Goal: Book appointment/travel/reservation

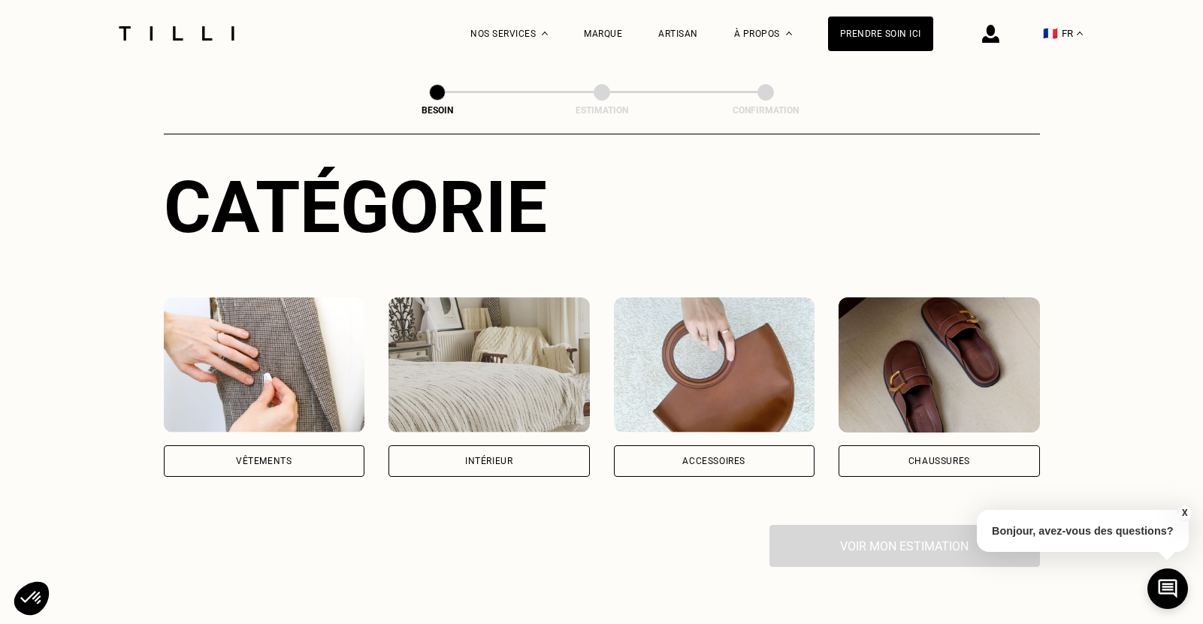
scroll to position [225, 0]
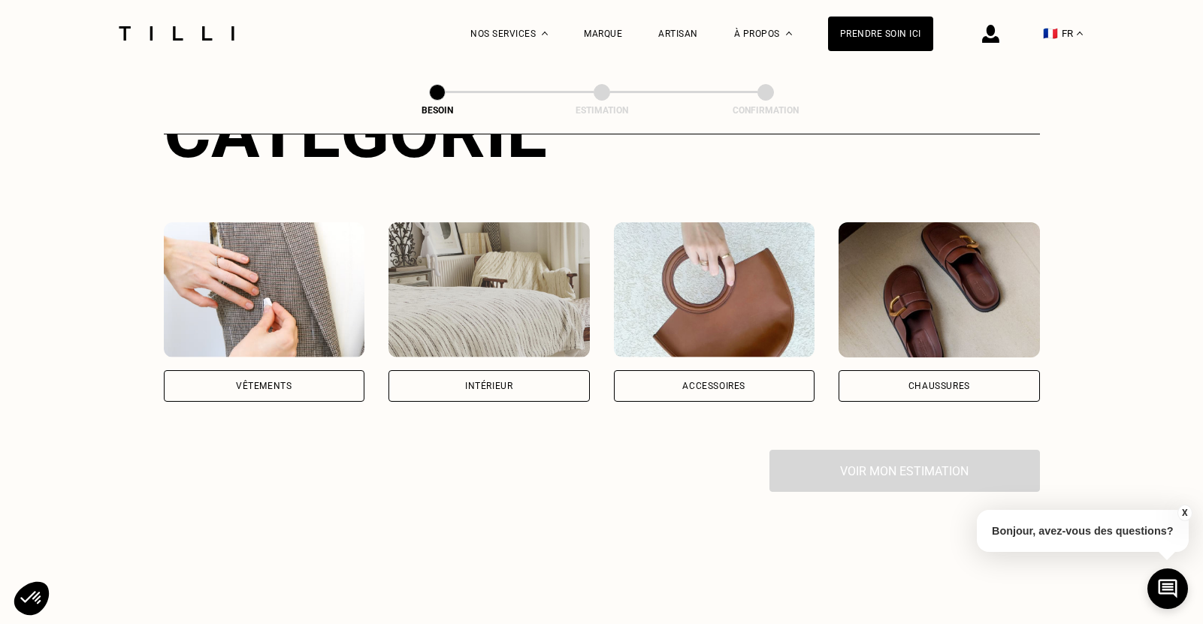
click at [253, 382] on div "Vêtements" at bounding box center [264, 386] width 56 height 9
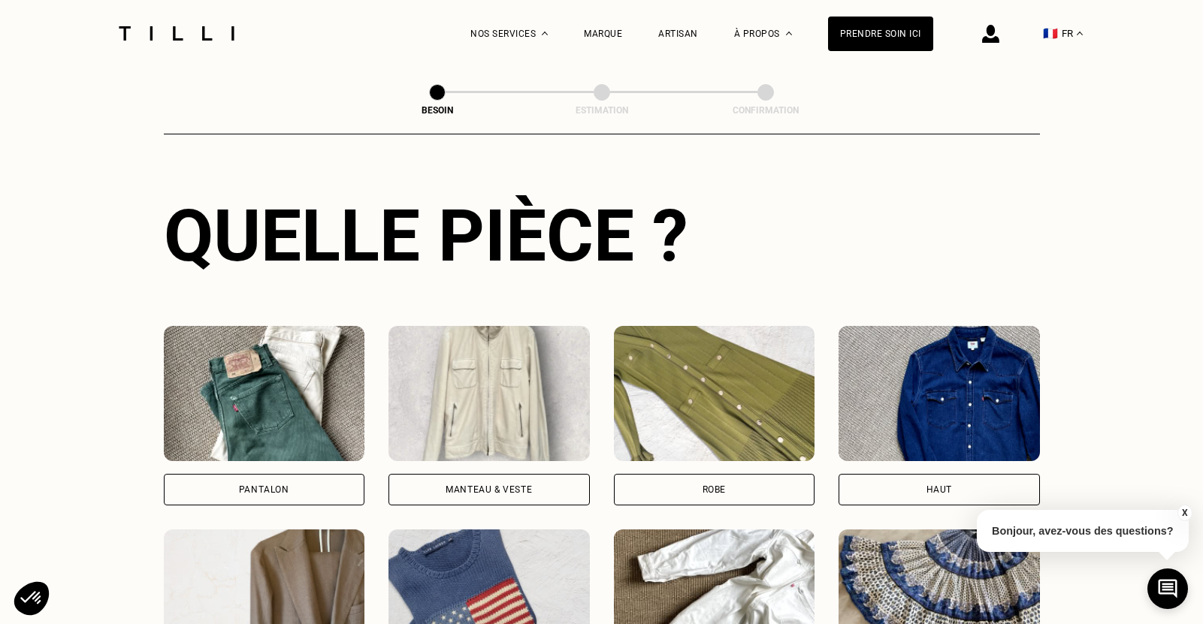
scroll to position [567, 0]
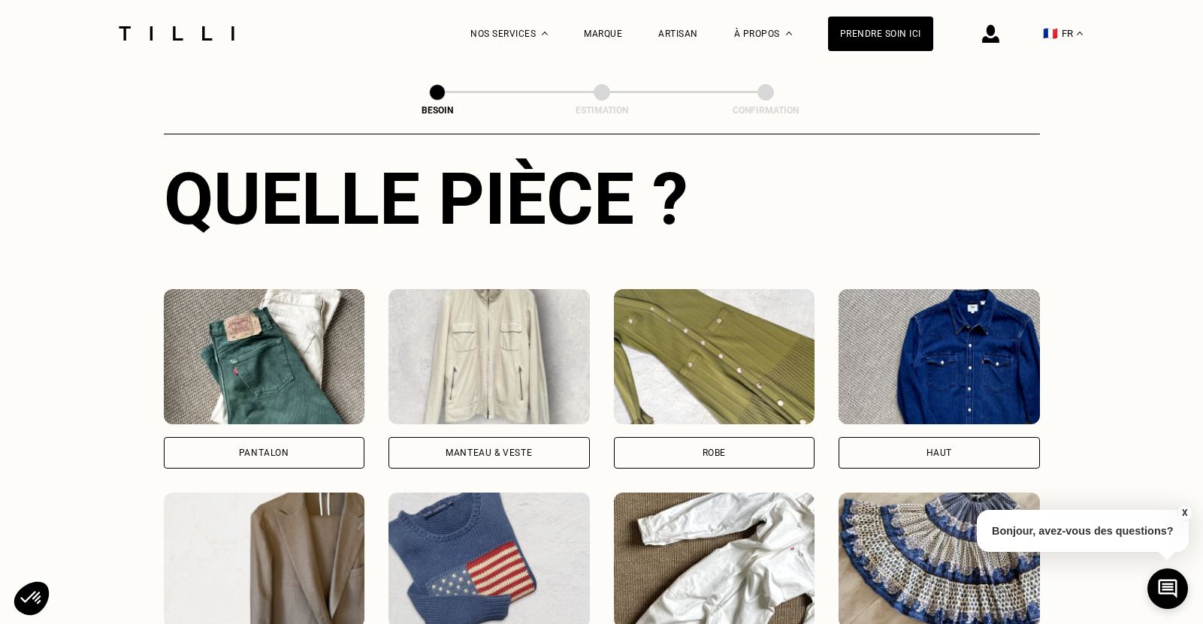
click at [498, 361] on img at bounding box center [488, 356] width 201 height 135
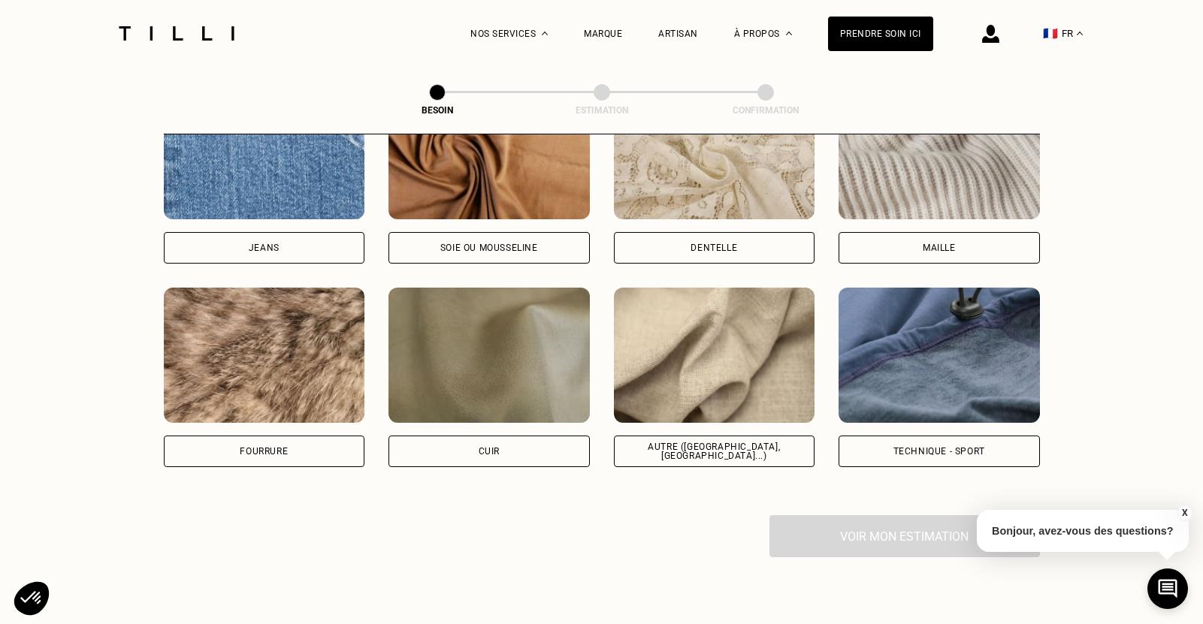
scroll to position [1609, 0]
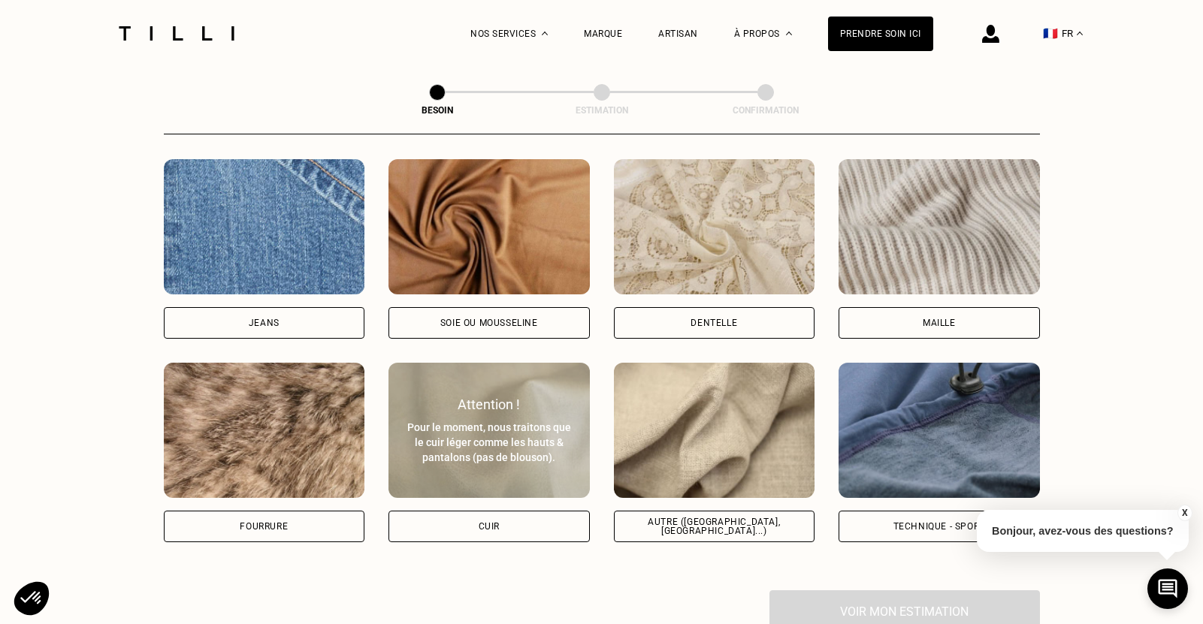
click at [500, 420] on div "Pour le moment, nous traitons que le cuir léger comme les hauts & pantalons (pa…" at bounding box center [489, 442] width 168 height 45
select select "FR"
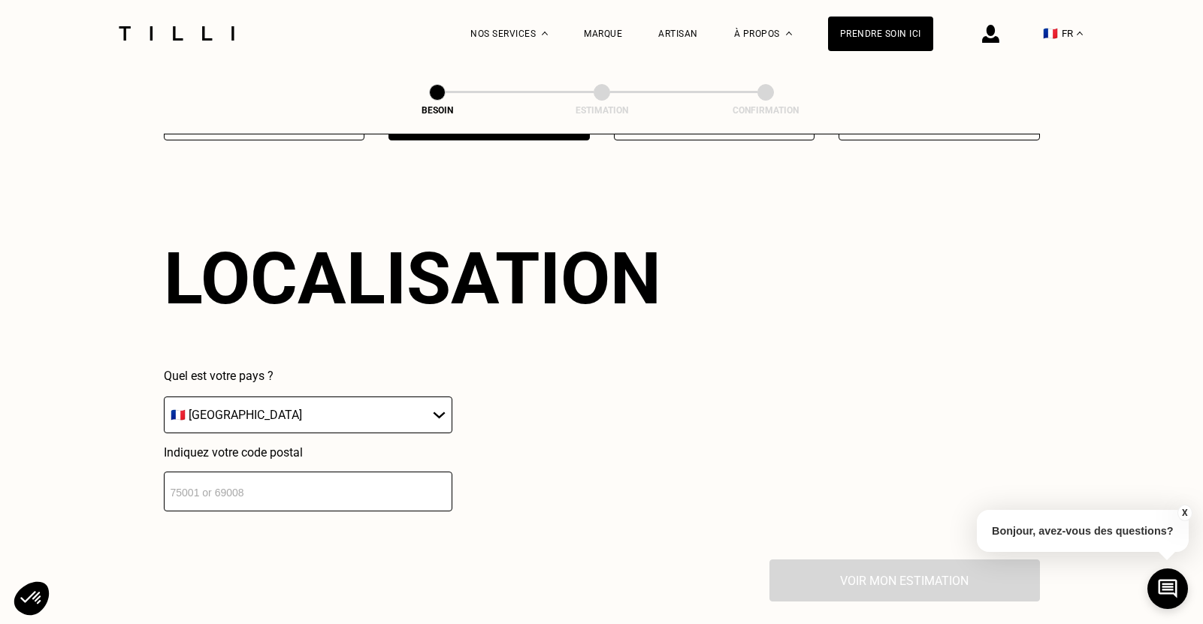
scroll to position [2021, 0]
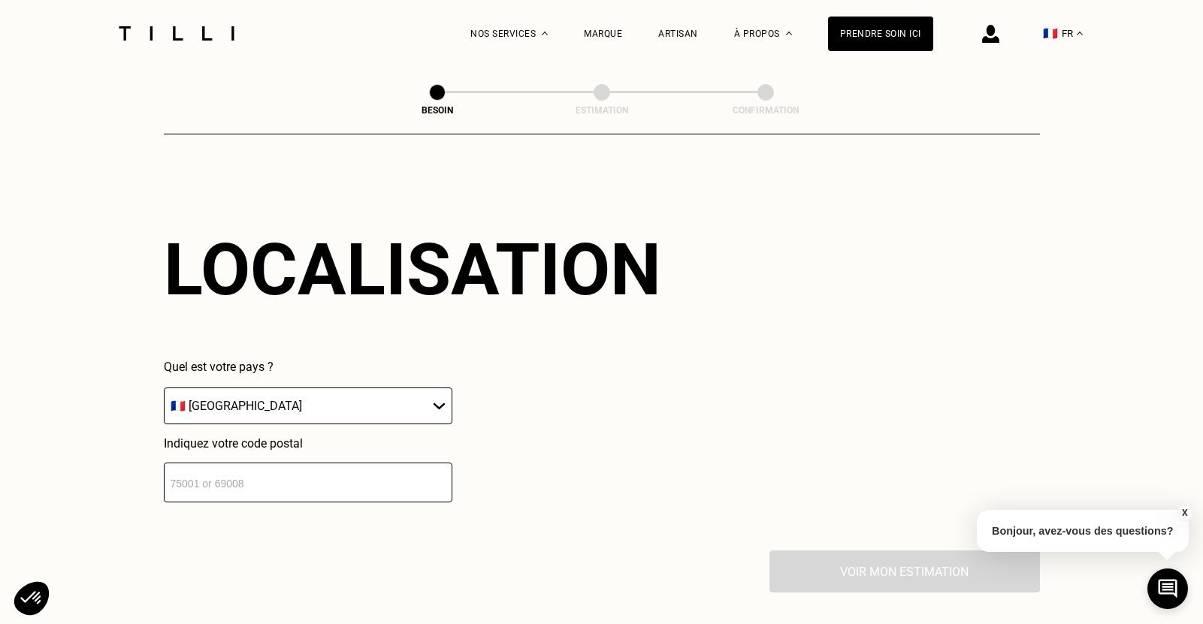
click at [371, 471] on input "number" at bounding box center [308, 483] width 289 height 40
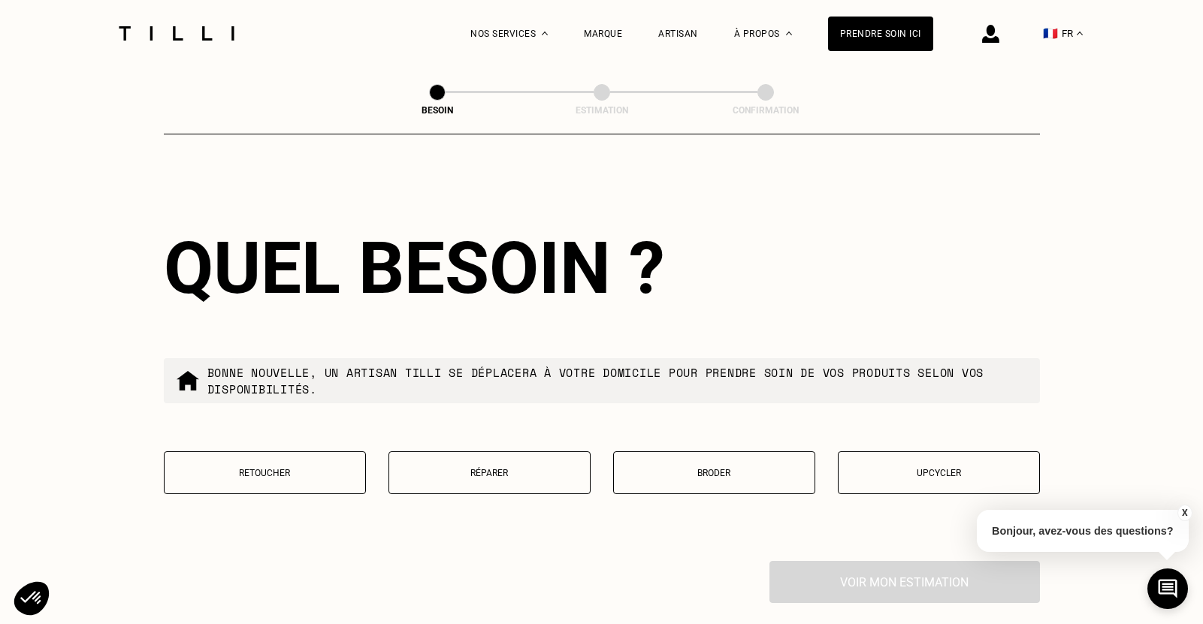
scroll to position [2394, 0]
type input "75018"
click at [946, 467] on p "Upcycler" at bounding box center [939, 472] width 186 height 11
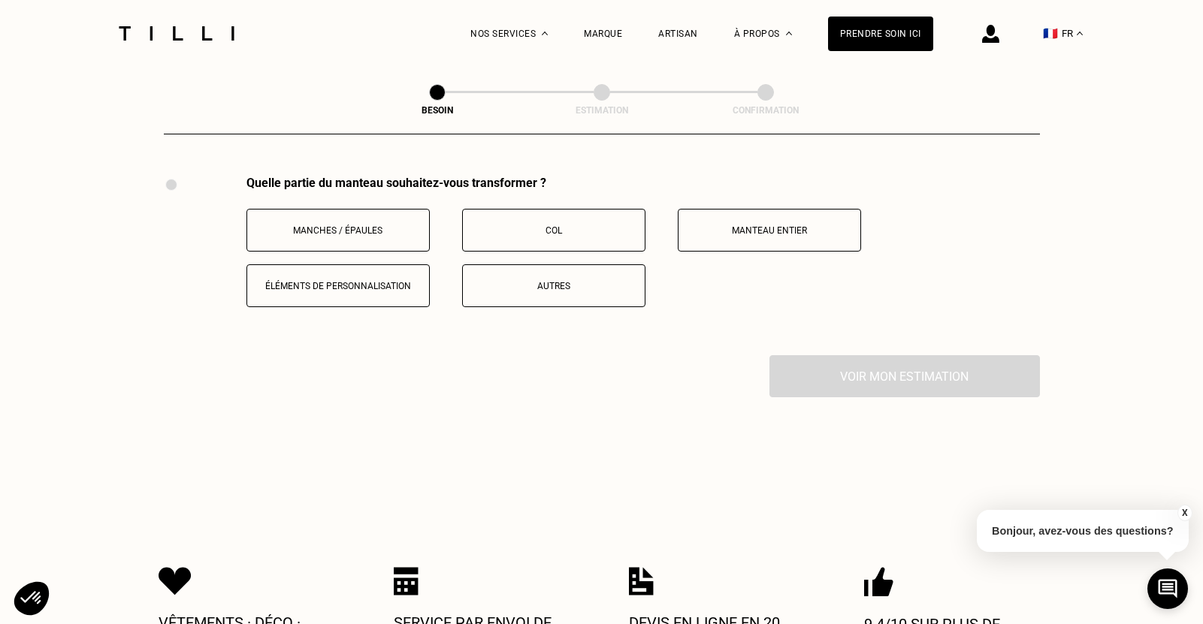
scroll to position [2779, 0]
click at [744, 225] on p "Manteau entier" at bounding box center [769, 230] width 167 height 11
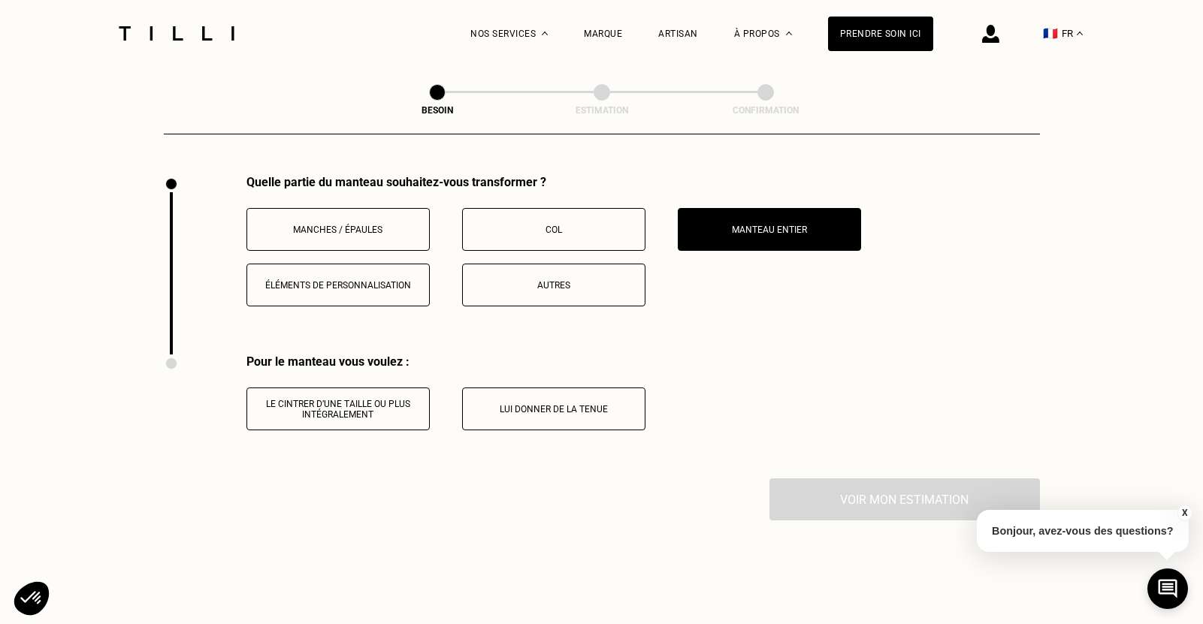
click at [370, 403] on p "Le cintrer d’une taille ou plus intégralement" at bounding box center [338, 409] width 167 height 21
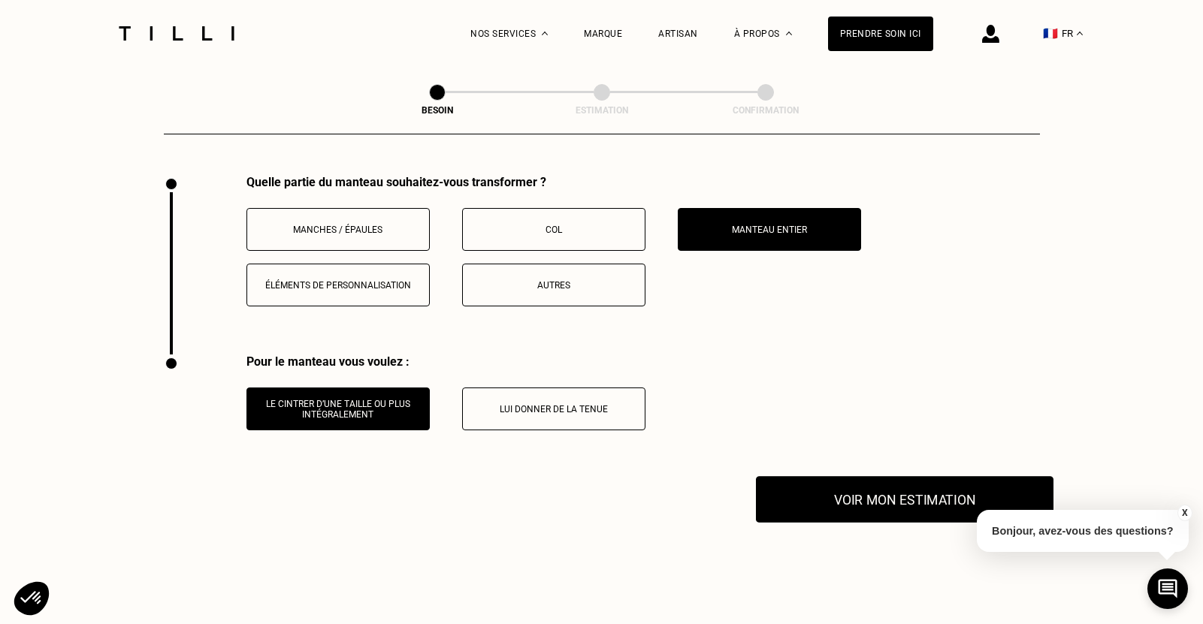
click at [837, 488] on button "Voir mon estimation" at bounding box center [905, 499] width 298 height 47
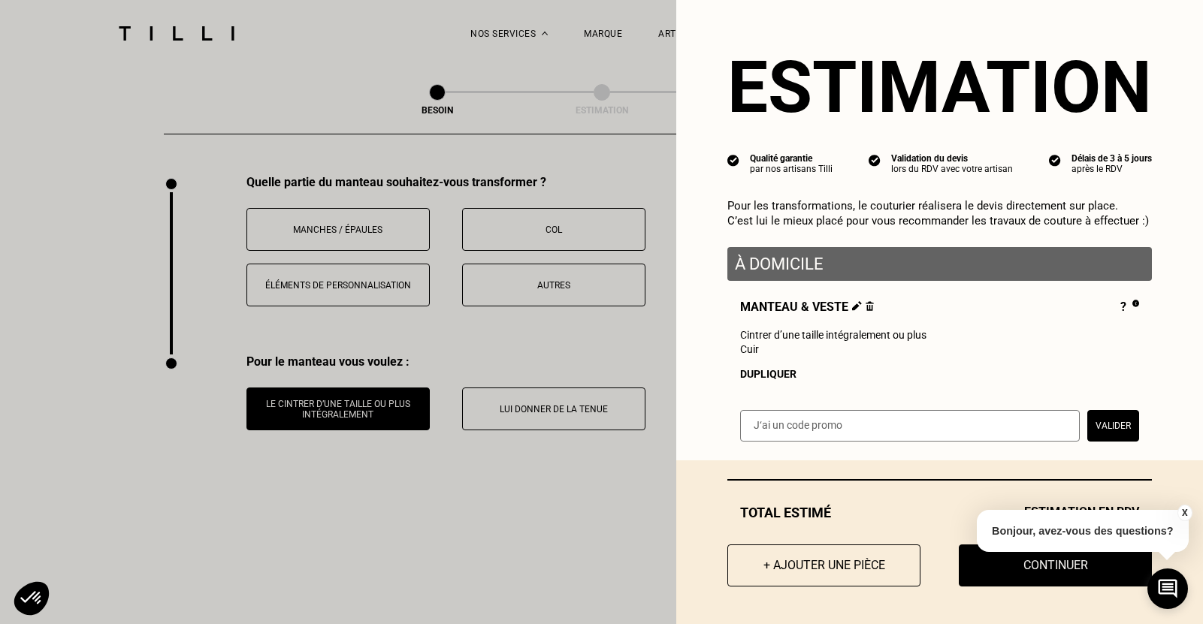
scroll to position [10, 0]
click at [1186, 510] on button "X" at bounding box center [1184, 513] width 15 height 17
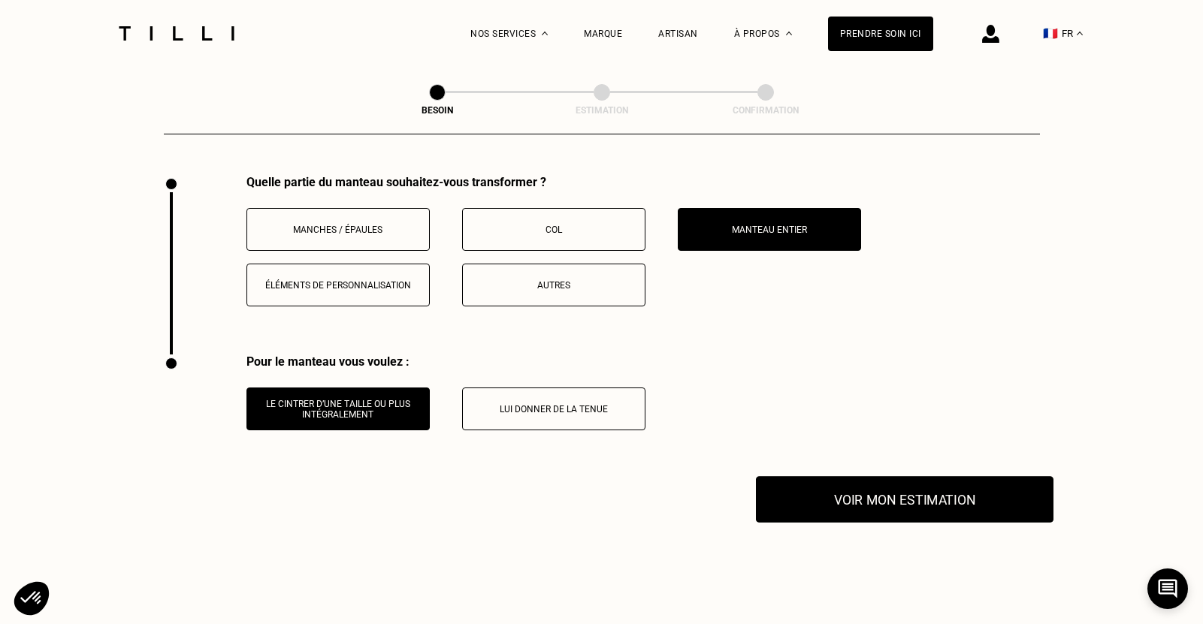
click at [974, 497] on button "Voir mon estimation" at bounding box center [905, 499] width 298 height 47
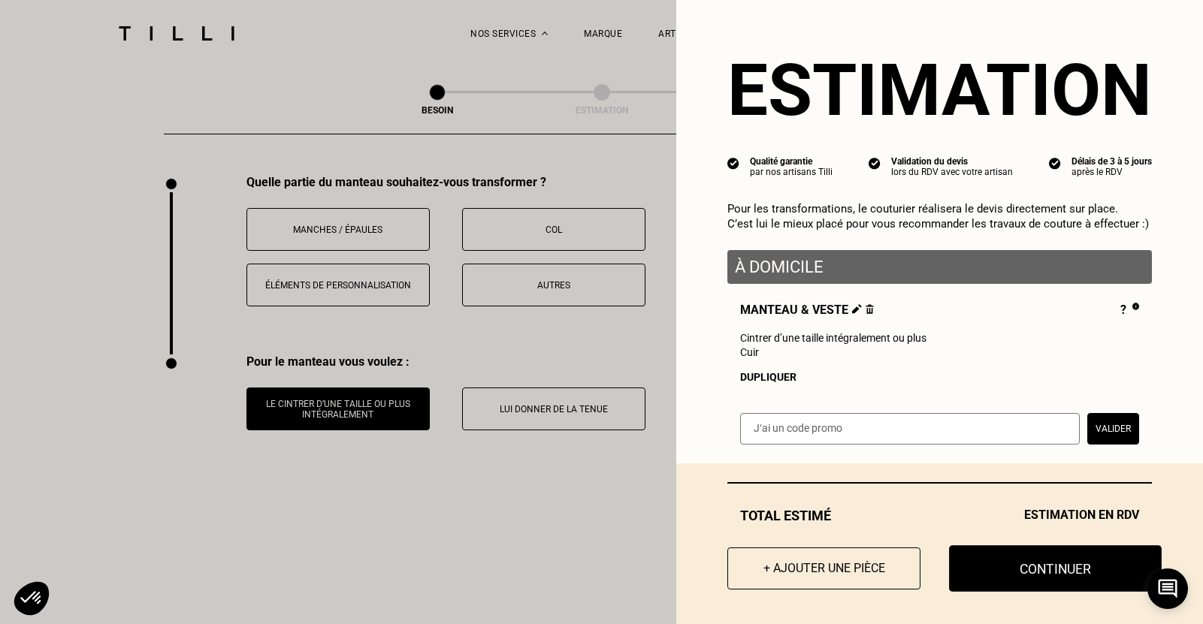
click at [1026, 575] on button "Continuer" at bounding box center [1055, 569] width 213 height 47
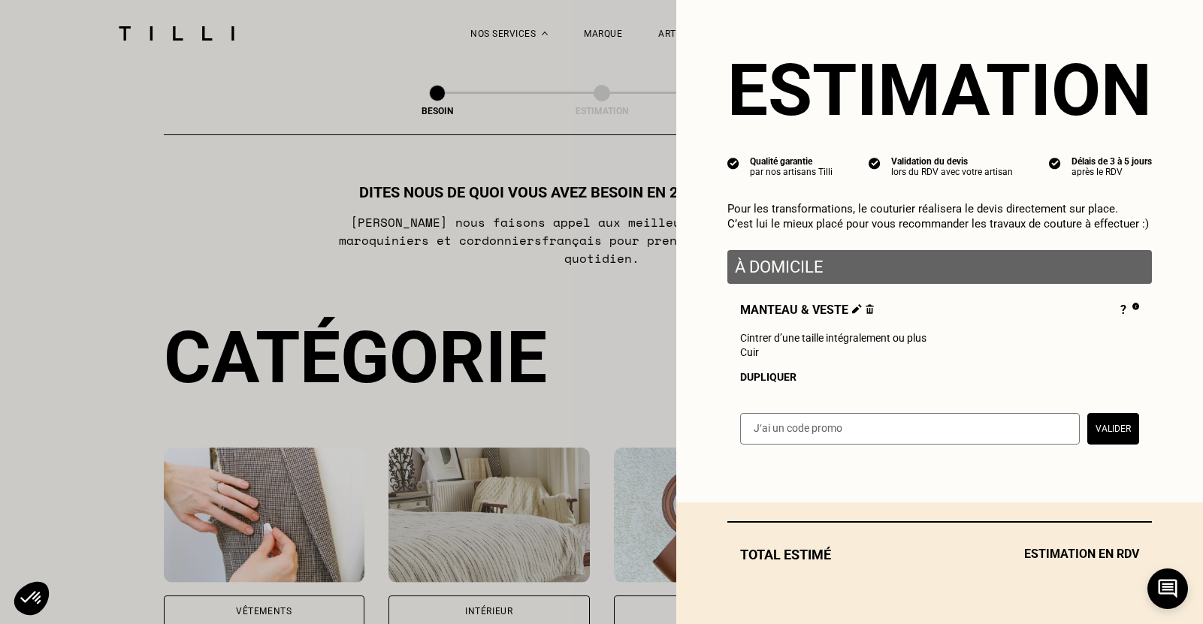
select select "FR"
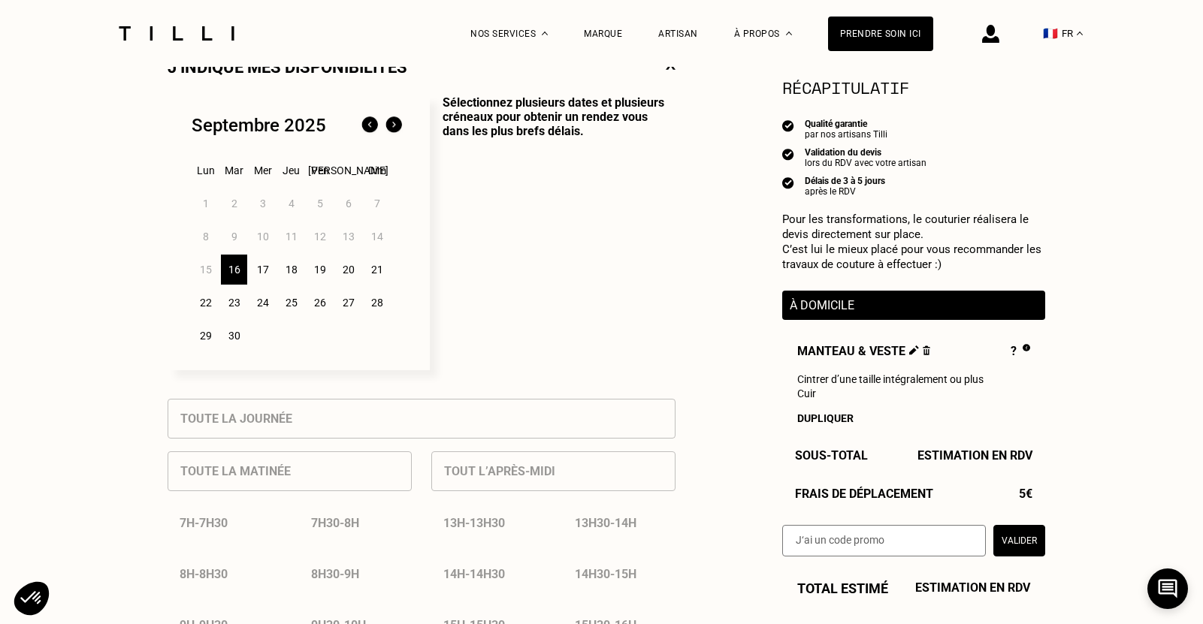
scroll to position [376, 0]
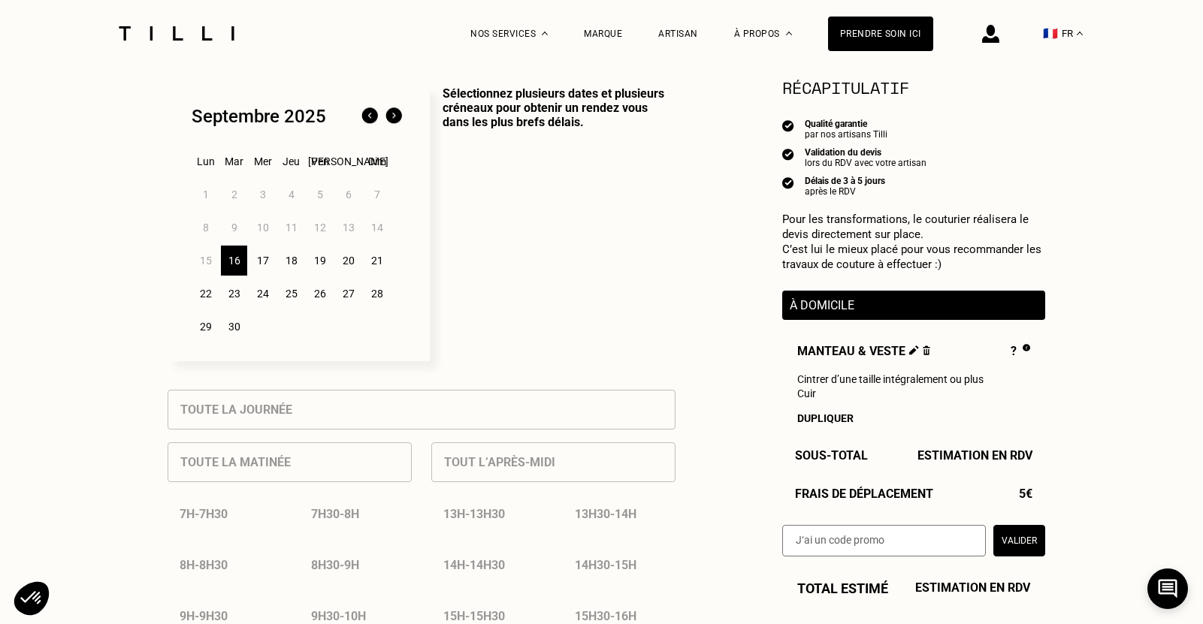
click at [392, 121] on img at bounding box center [394, 116] width 24 height 24
click at [349, 200] on div "4" at bounding box center [348, 195] width 26 height 30
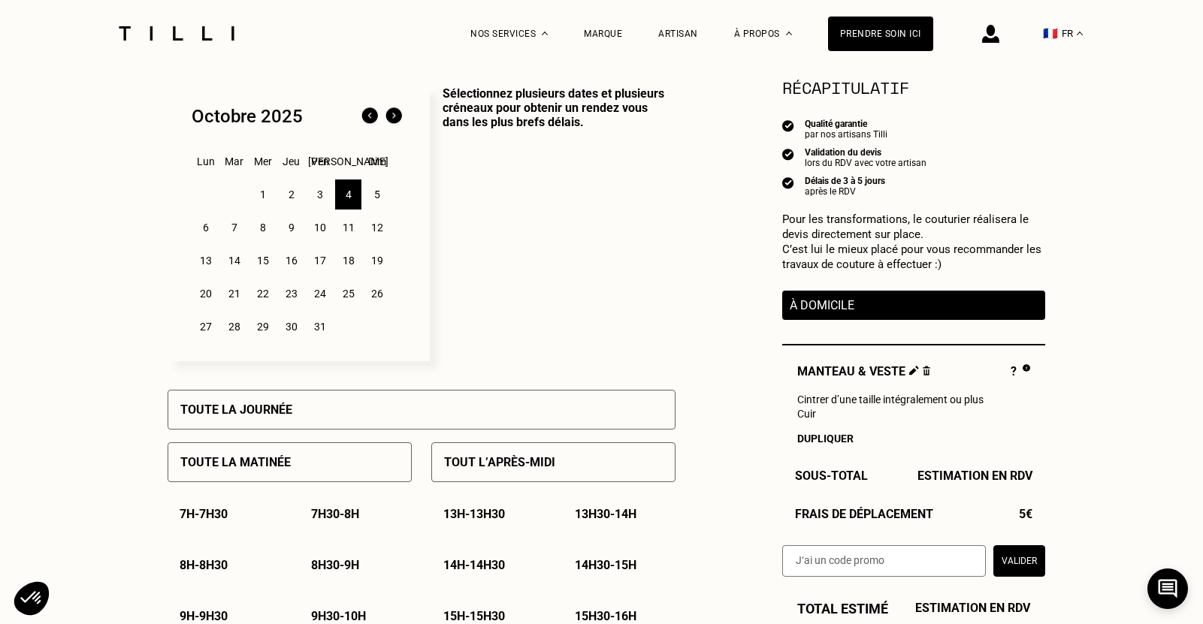
click at [363, 470] on div "Toute la matinée" at bounding box center [290, 463] width 244 height 40
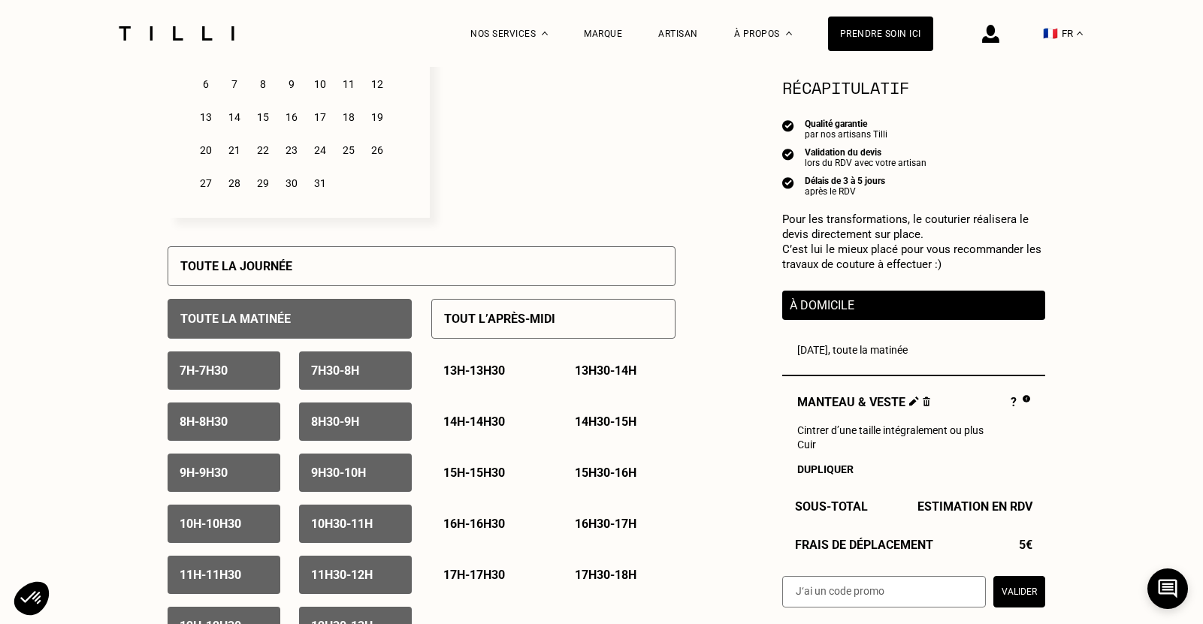
scroll to position [601, 0]
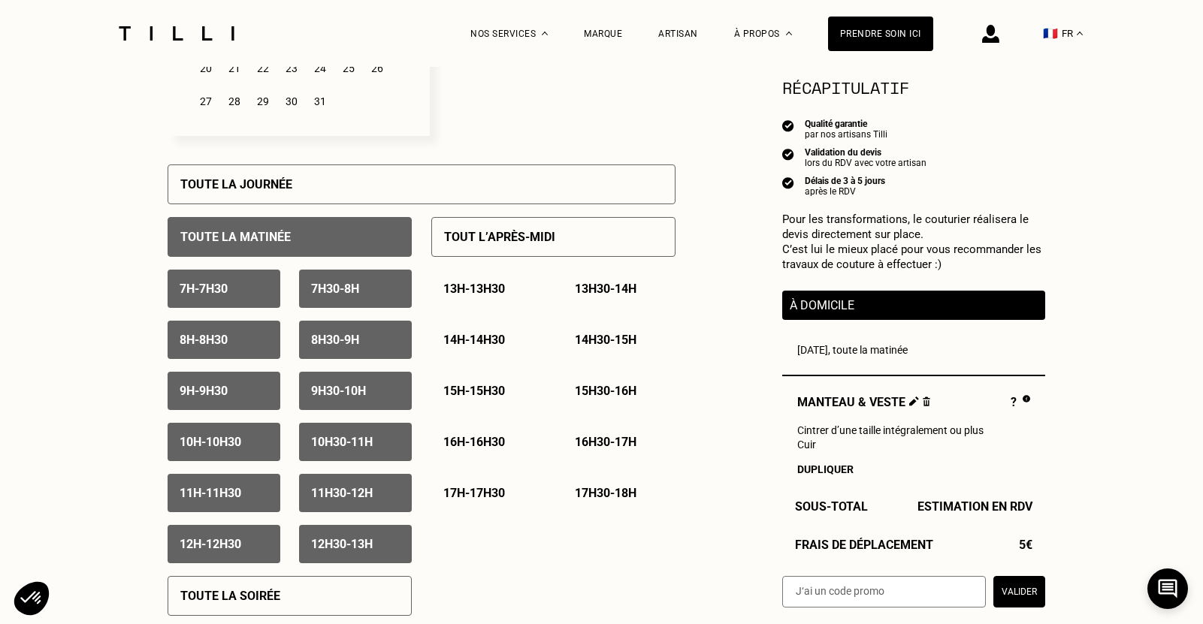
click at [249, 294] on div "7h - 7h30" at bounding box center [224, 289] width 113 height 38
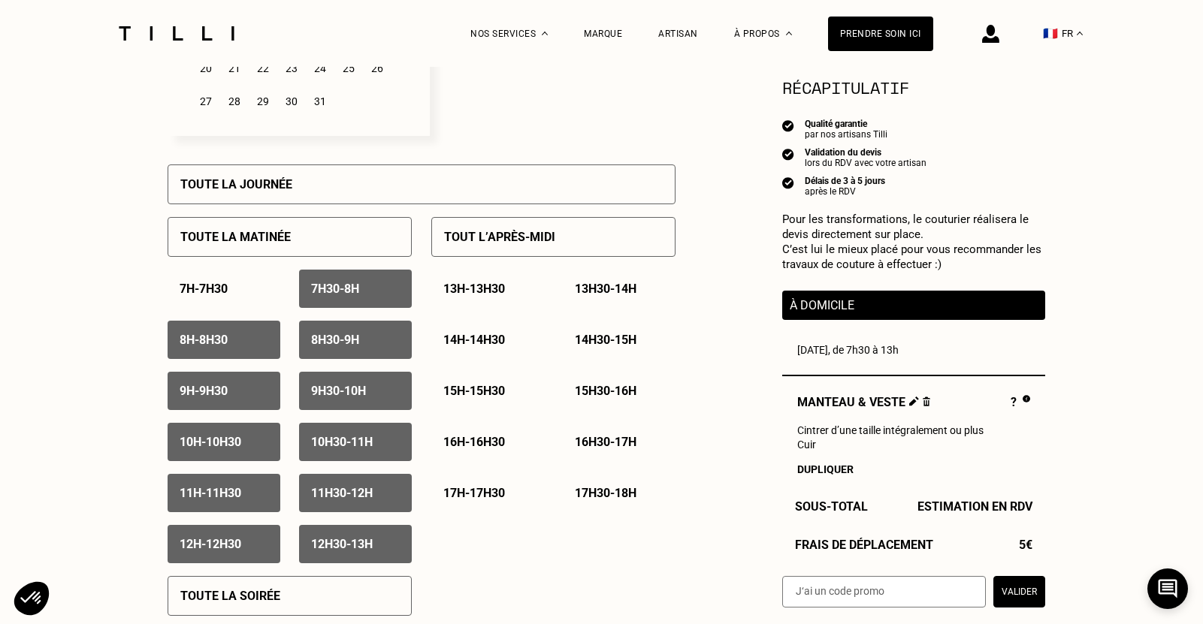
click at [333, 296] on p "7h30 - 8h" at bounding box center [335, 289] width 48 height 14
click at [258, 349] on div "8h - 8h30" at bounding box center [224, 340] width 113 height 38
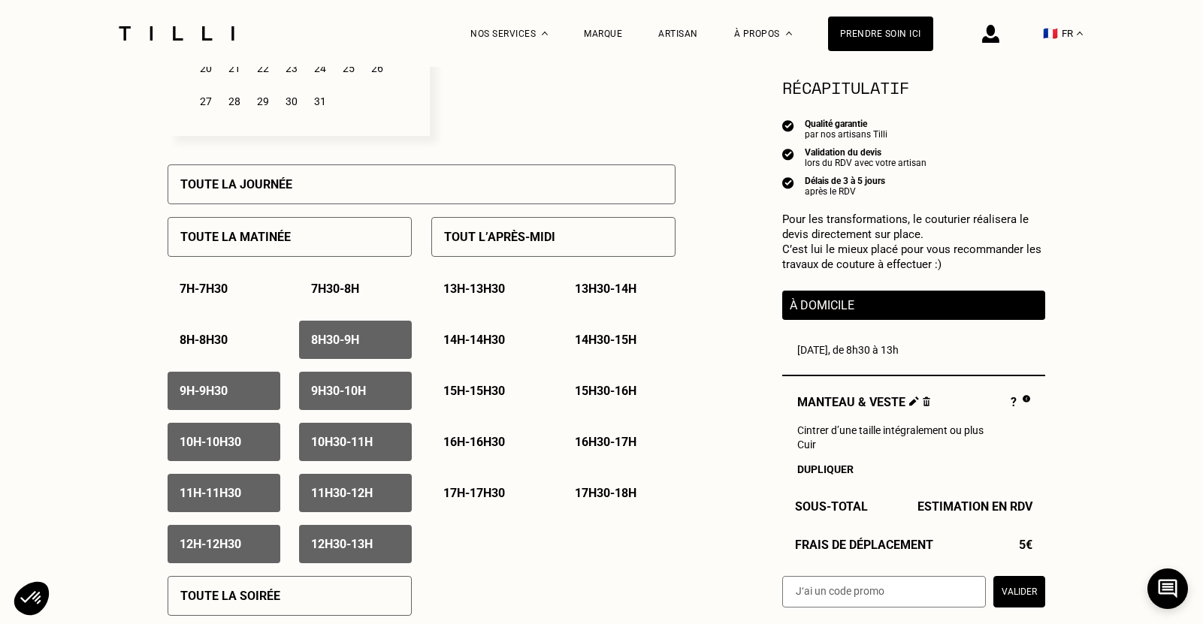
click at [370, 339] on div "8h30 - 9h" at bounding box center [355, 340] width 113 height 38
click at [255, 397] on div "9h - 9h30" at bounding box center [224, 391] width 113 height 38
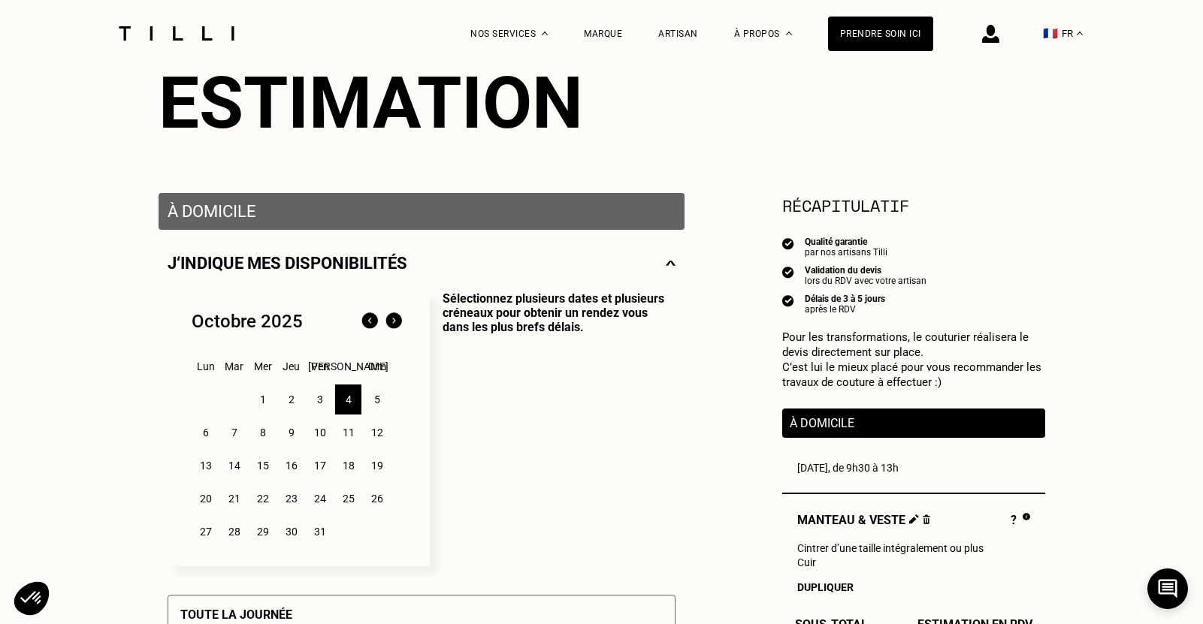
scroll to position [0, 0]
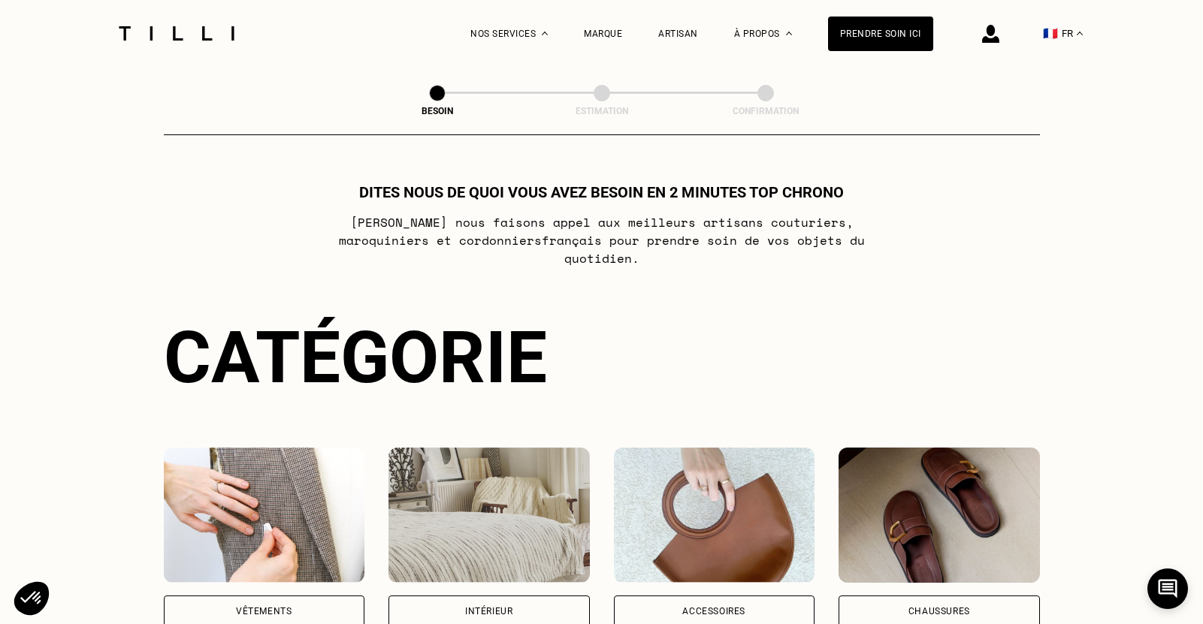
scroll to position [898, 0]
